Goal: Information Seeking & Learning: Learn about a topic

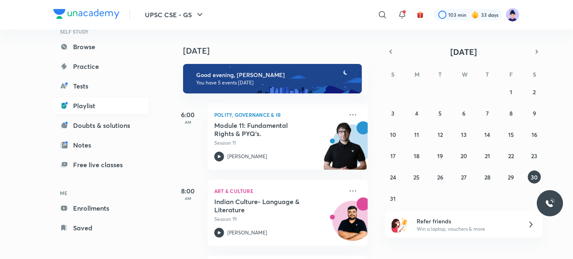
scroll to position [70, 0]
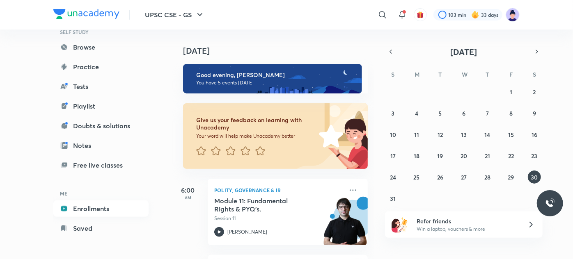
click at [92, 209] on link "Enrollments" at bounding box center [100, 209] width 95 height 16
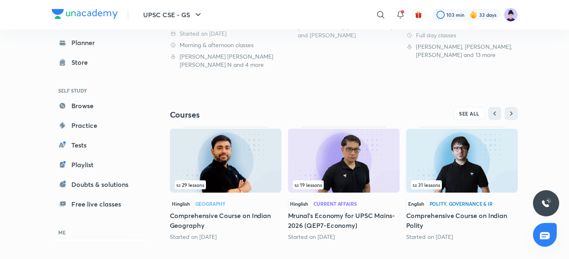
scroll to position [241, 0]
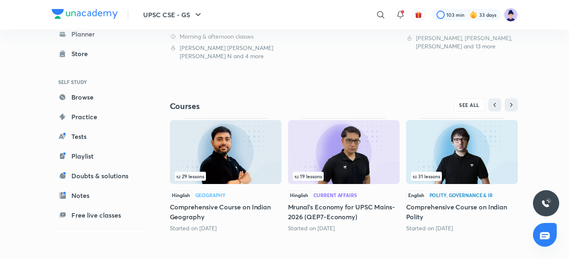
click at [437, 209] on h5 "Comprehensive Course on Indian Polity" at bounding box center [462, 212] width 112 height 20
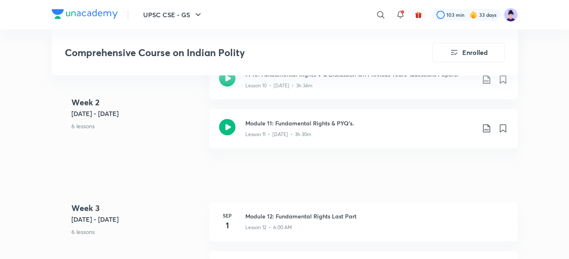
scroll to position [948, 0]
click at [331, 123] on h3 "Module 11: Fundamental Rights & PYQ’s." at bounding box center [361, 123] width 230 height 9
